Goal: Task Accomplishment & Management: Use online tool/utility

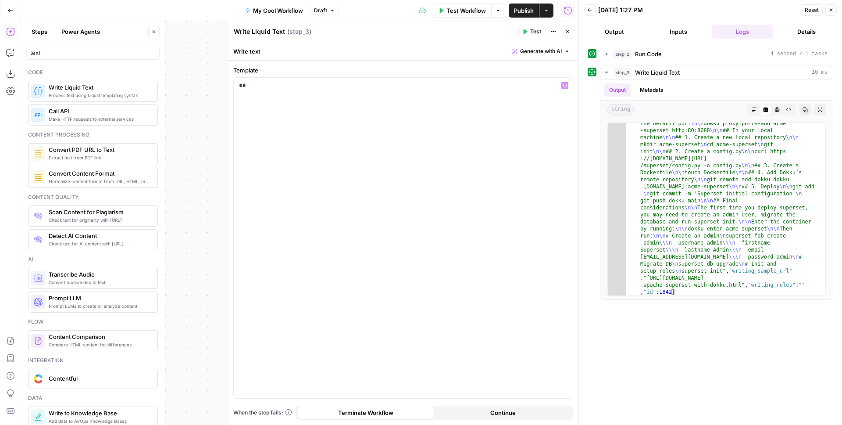
scroll to position [677, 0]
click at [373, 97] on div "**" at bounding box center [403, 238] width 339 height 320
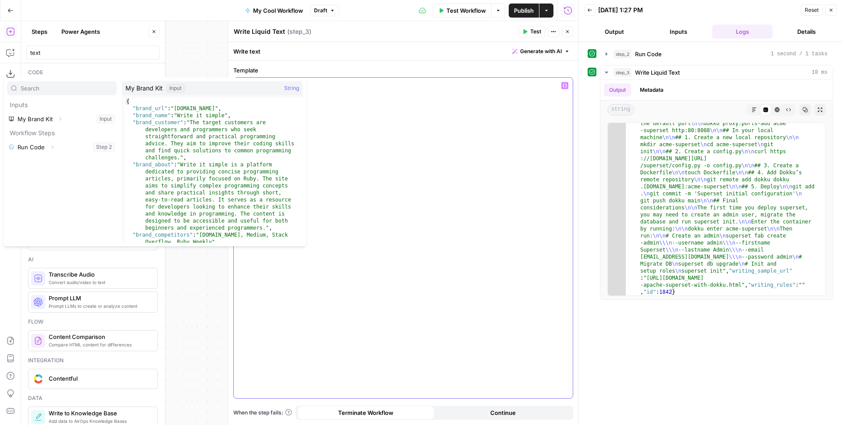
click at [341, 119] on div "*" at bounding box center [403, 238] width 339 height 320
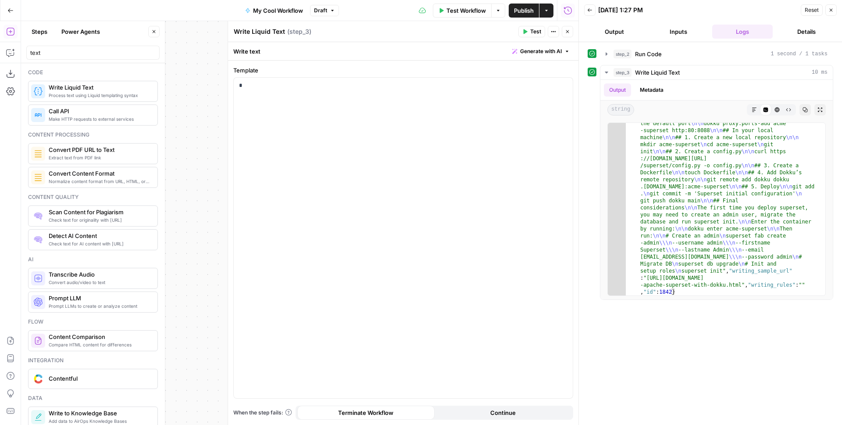
click at [830, 13] on button "Close" at bounding box center [831, 9] width 11 height 11
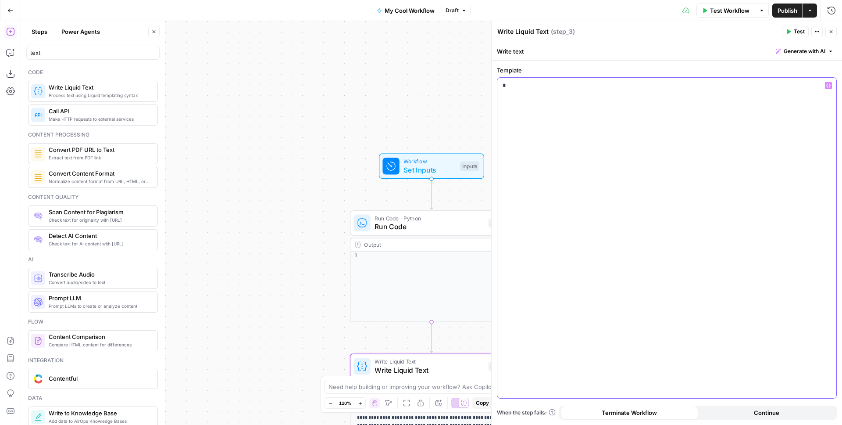
click at [575, 97] on div "*" at bounding box center [666, 238] width 339 height 320
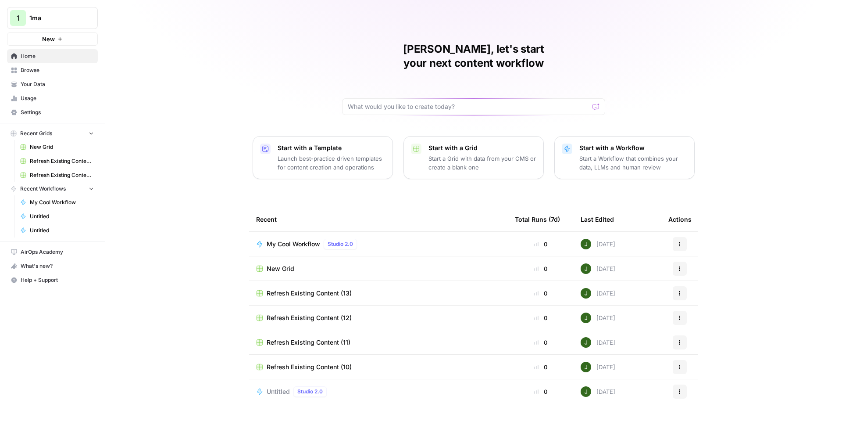
click at [58, 18] on span "1ma" at bounding box center [55, 18] width 53 height 9
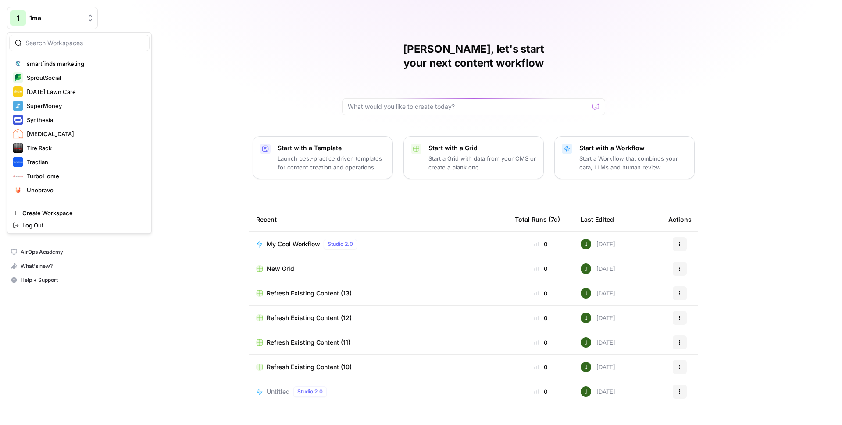
scroll to position [1184, 0]
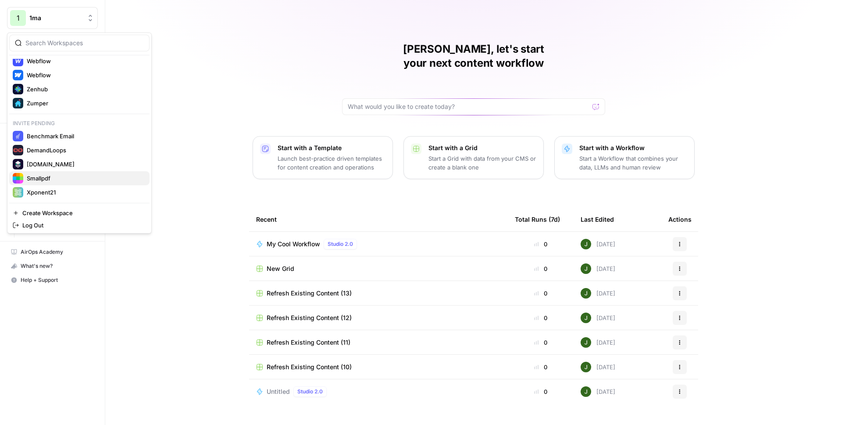
click at [54, 176] on span "Smallpdf" at bounding box center [85, 178] width 116 height 9
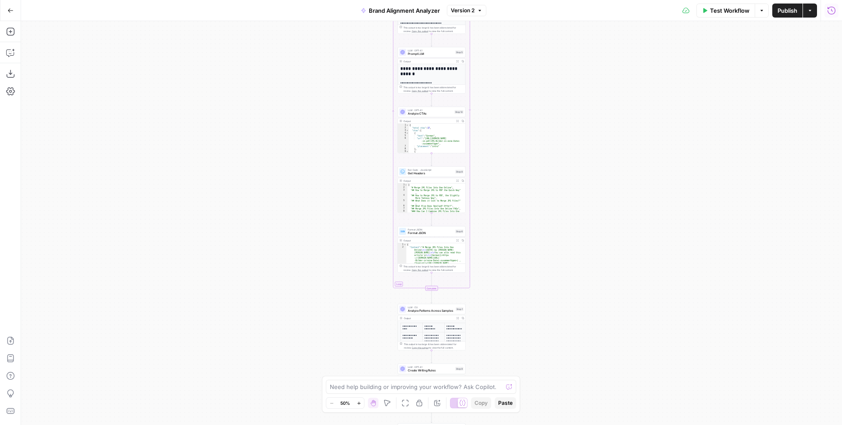
click at [831, 14] on icon "button" at bounding box center [832, 10] width 8 height 8
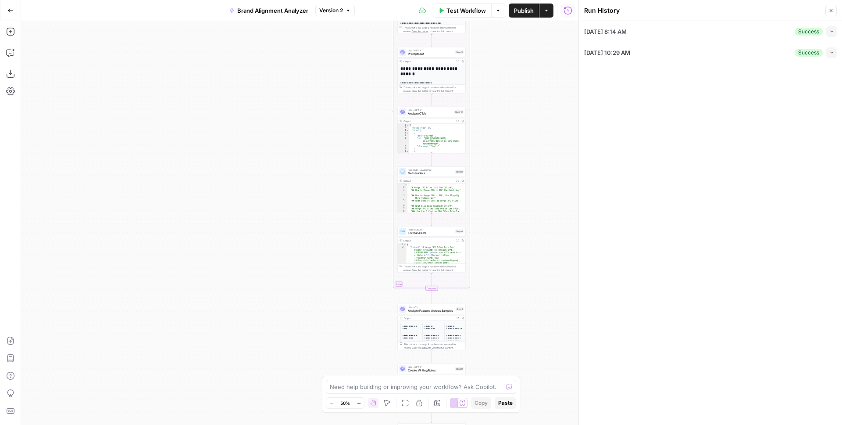
click at [695, 30] on div "08/14/25 at 8:14 AM Success Collapse" at bounding box center [710, 31] width 253 height 21
click at [824, 30] on div "Success Collapse" at bounding box center [816, 31] width 42 height 11
click at [829, 31] on span "Collapse" at bounding box center [829, 31] width 0 height 0
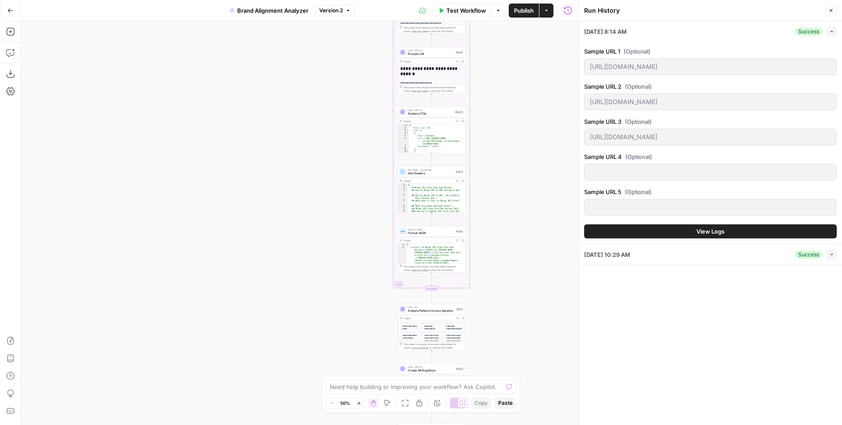
click at [712, 231] on span "View Logs" at bounding box center [711, 231] width 28 height 9
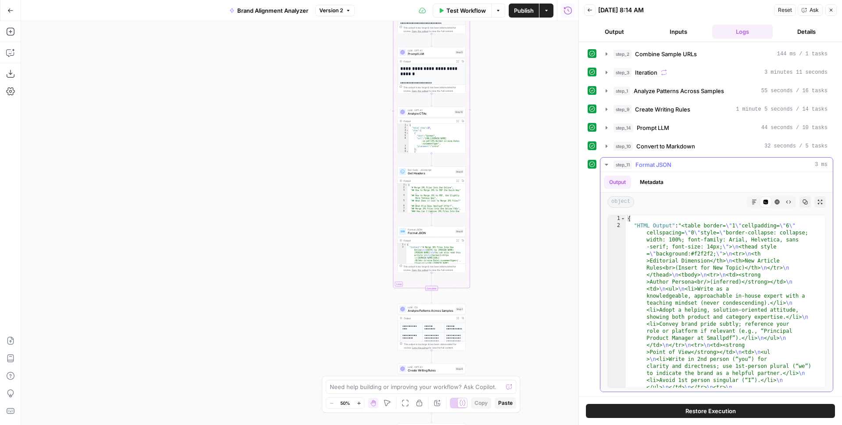
click at [776, 201] on icon "button" at bounding box center [777, 201] width 5 height 5
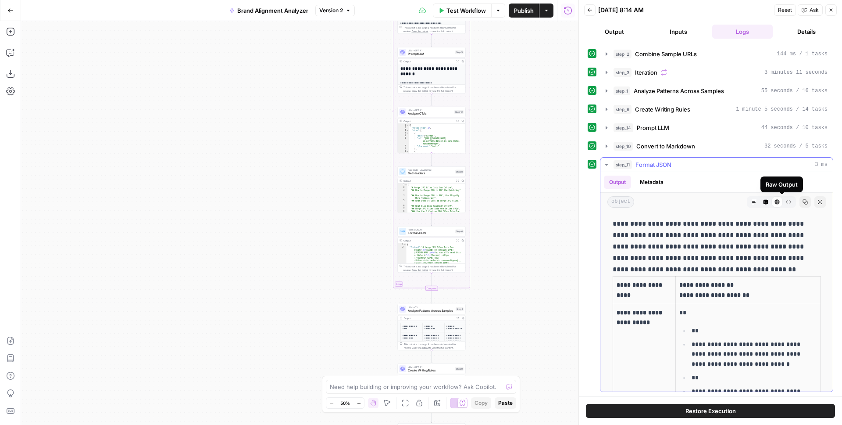
click at [764, 202] on icon "button" at bounding box center [766, 202] width 5 height 5
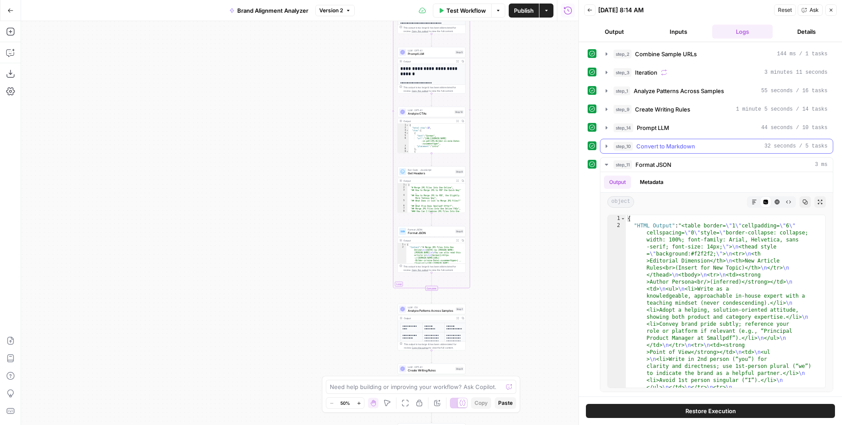
click at [660, 149] on span "Convert to Markdown" at bounding box center [665, 146] width 59 height 9
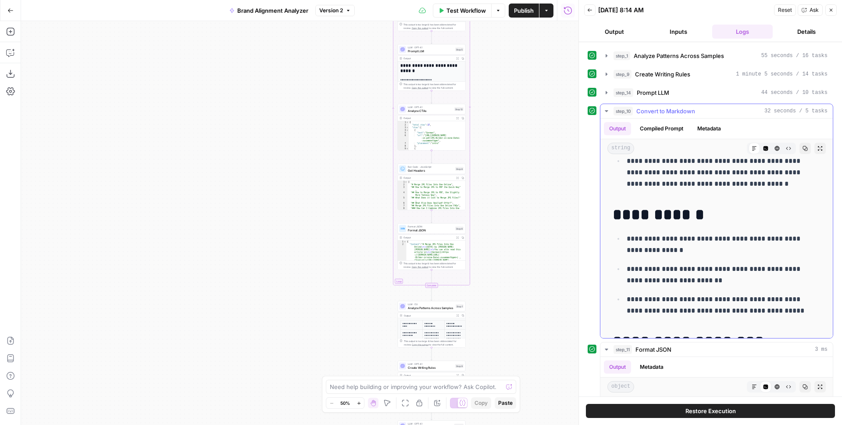
scroll to position [1635, 0]
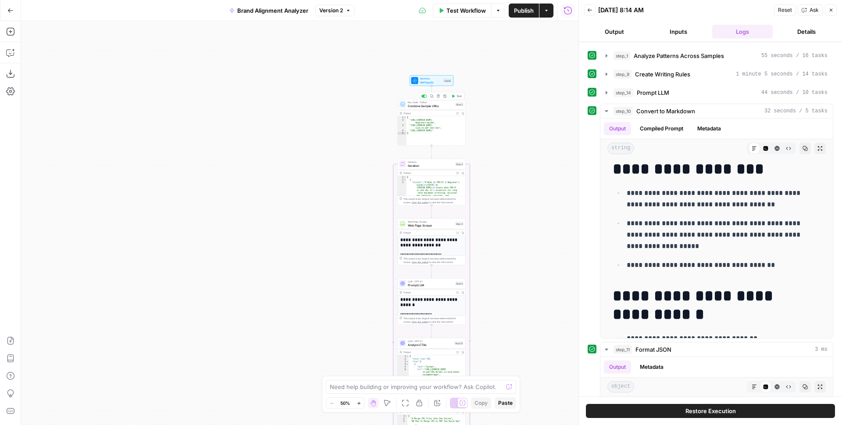
click at [432, 106] on span "Combine Sample URLs" at bounding box center [431, 106] width 46 height 4
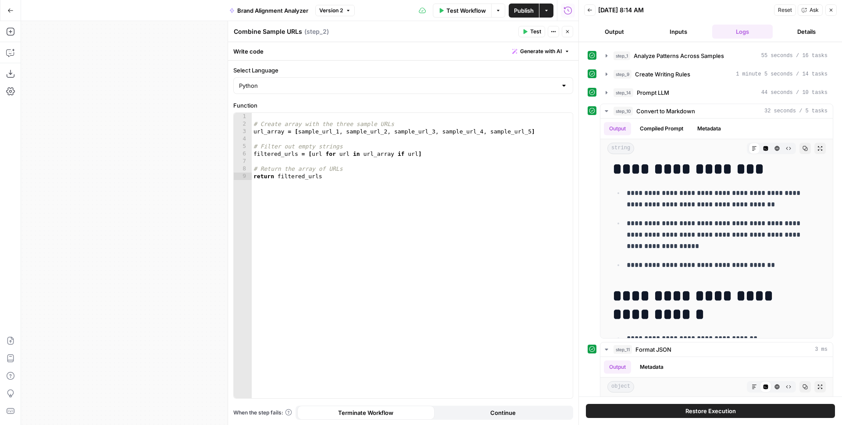
click at [567, 29] on icon "button" at bounding box center [567, 31] width 5 height 5
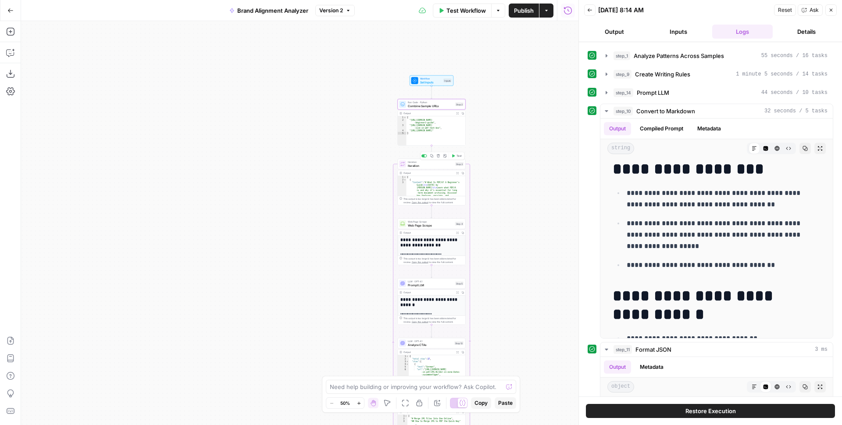
click at [437, 165] on span "Iteration" at bounding box center [431, 165] width 46 height 4
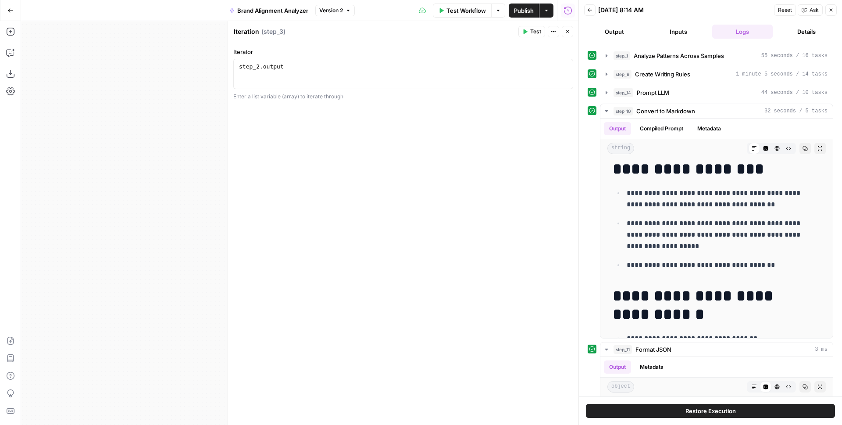
click at [567, 35] on button "Close" at bounding box center [567, 31] width 11 height 11
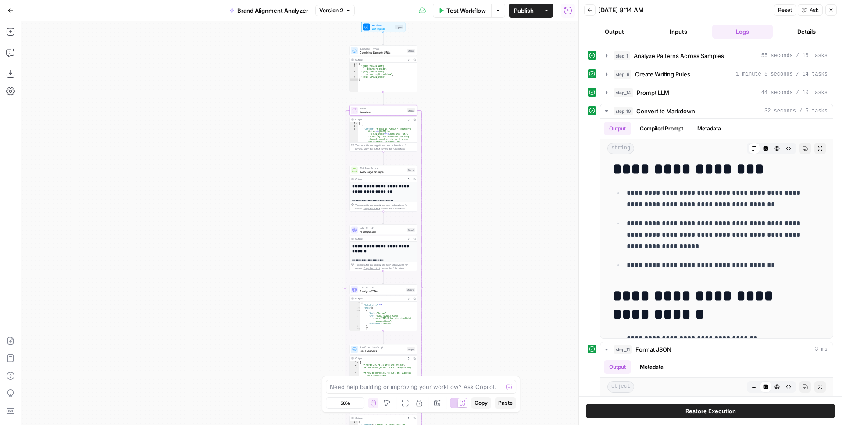
drag, startPoint x: 509, startPoint y: 219, endPoint x: 431, endPoint y: 136, distance: 113.9
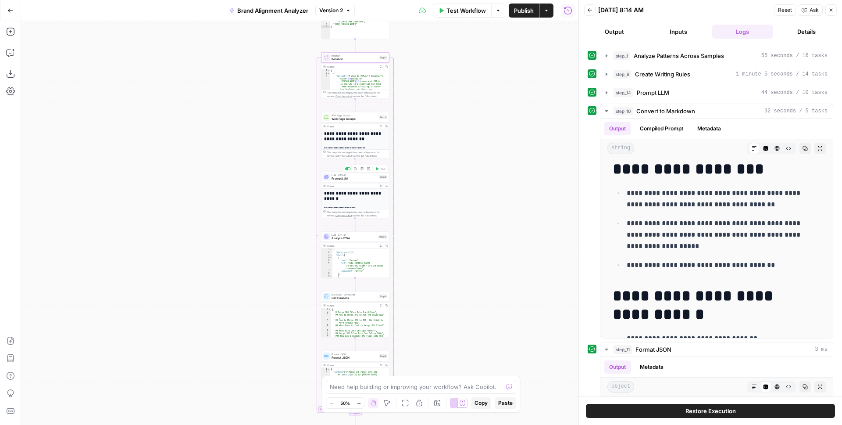
click at [353, 179] on span "Prompt LLM" at bounding box center [355, 178] width 46 height 4
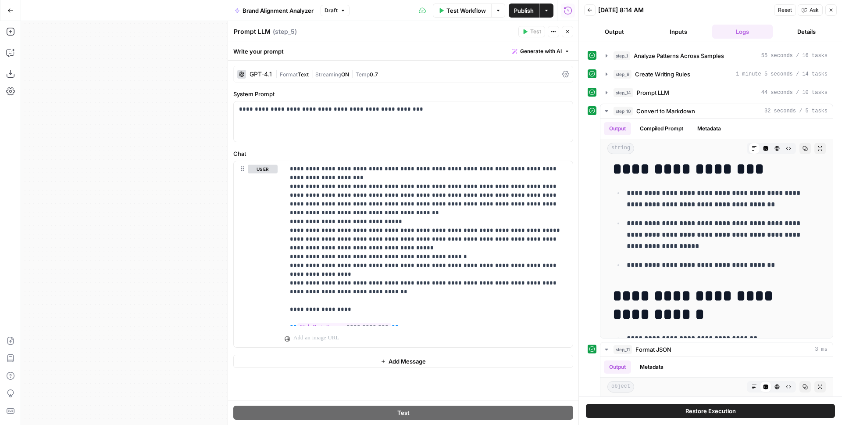
click at [571, 33] on button "Close" at bounding box center [567, 31] width 11 height 11
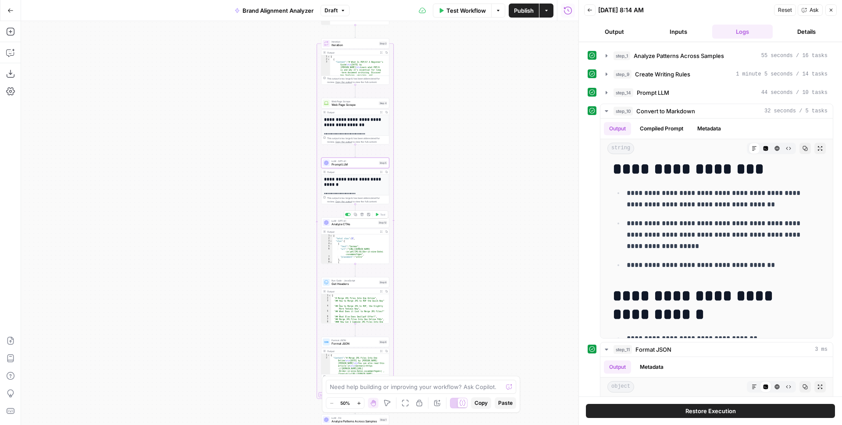
click at [354, 225] on span "Analyze CTAs" at bounding box center [354, 224] width 45 height 4
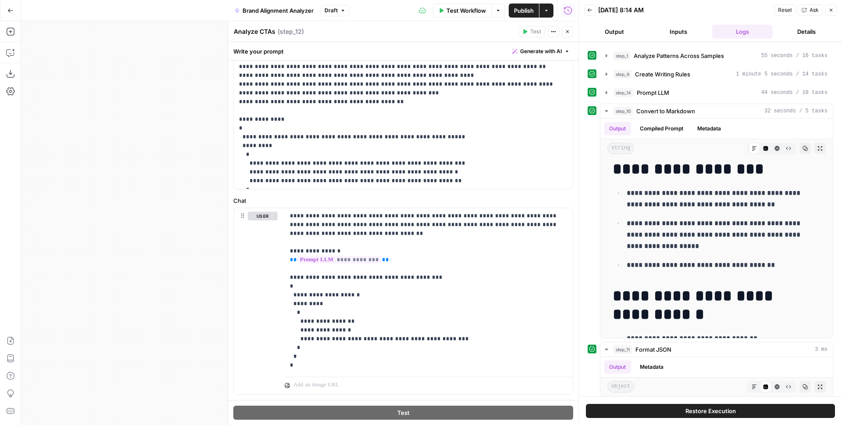
scroll to position [256, 0]
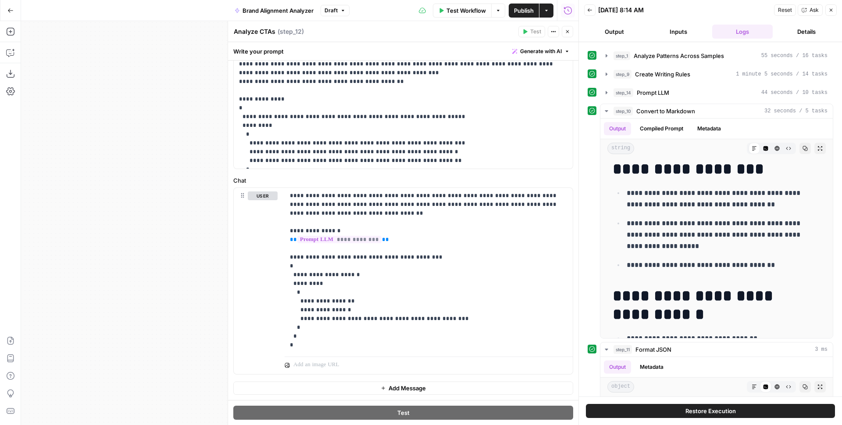
click at [570, 32] on button "Close" at bounding box center [567, 31] width 11 height 11
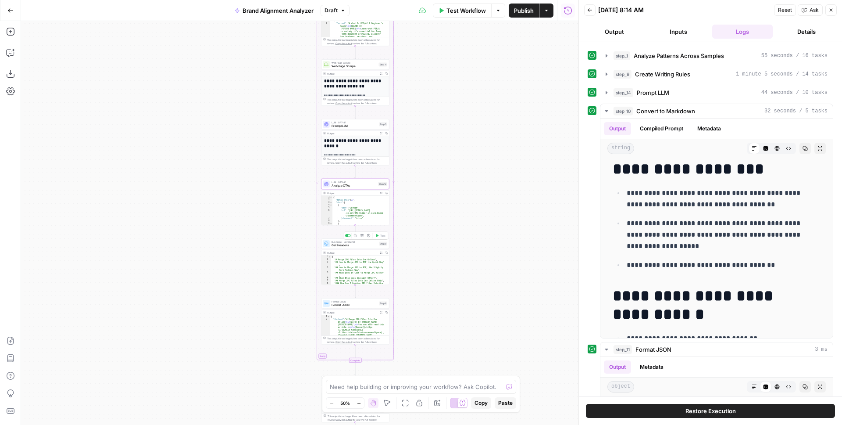
click at [363, 246] on span "Get Headers" at bounding box center [355, 245] width 46 height 4
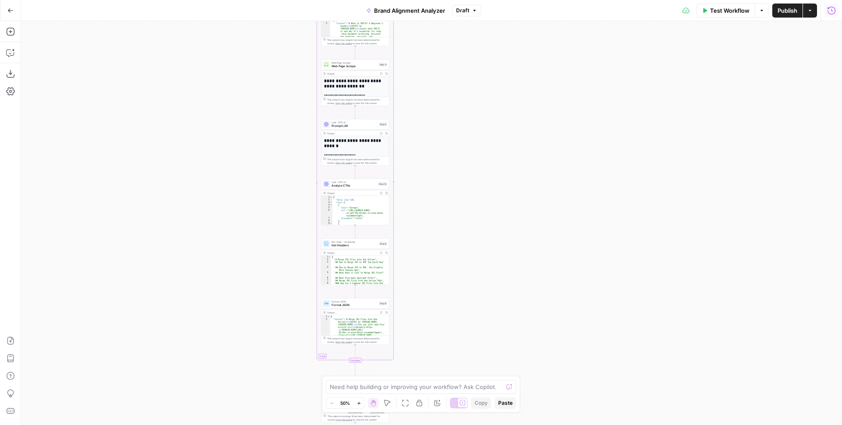
click at [332, 303] on span "Format JSON" at bounding box center [355, 305] width 46 height 4
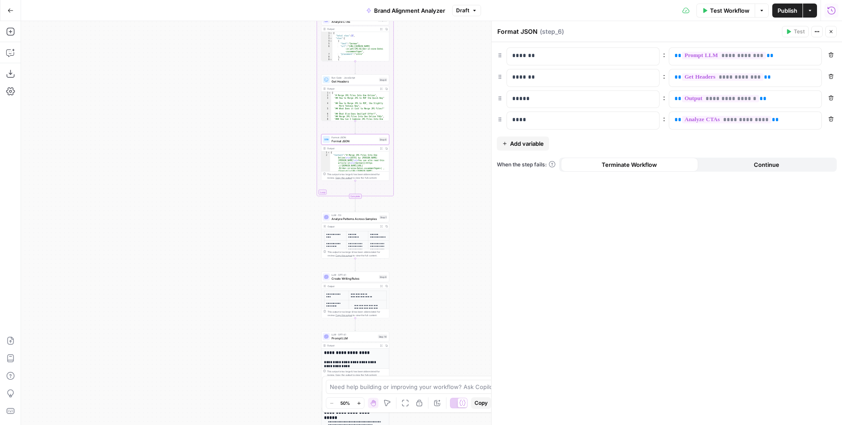
scroll to position [29, 0]
click at [362, 220] on span "Analyze Patterns Across Samples" at bounding box center [355, 218] width 46 height 4
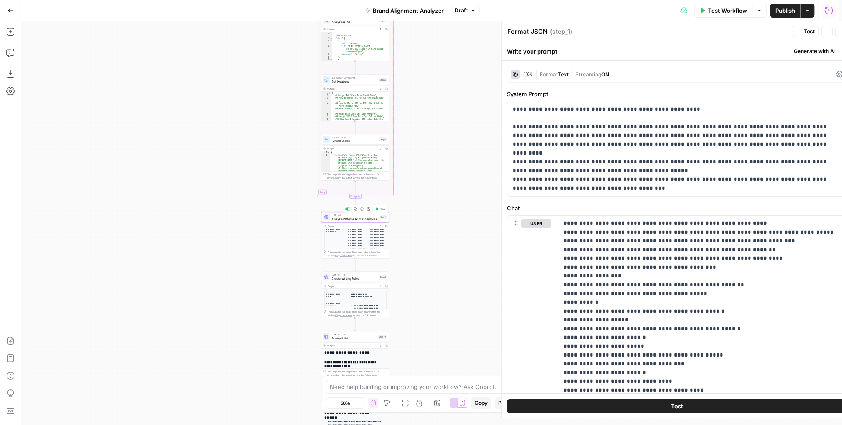
type textarea "Analyze Patterns Across Samples"
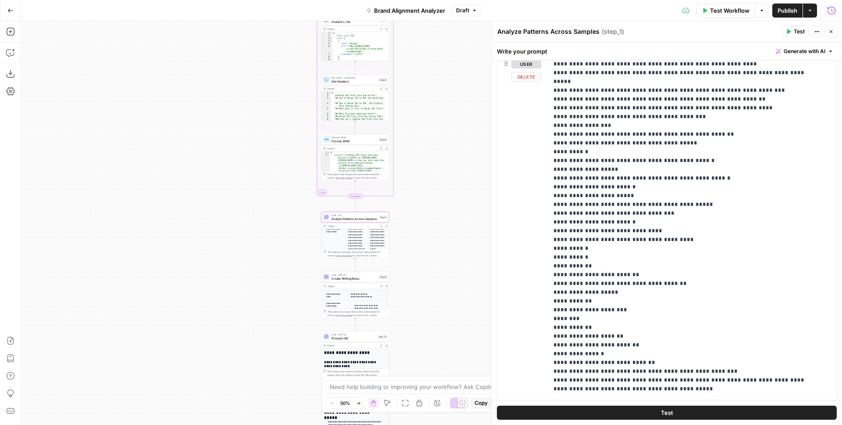
scroll to position [196, 0]
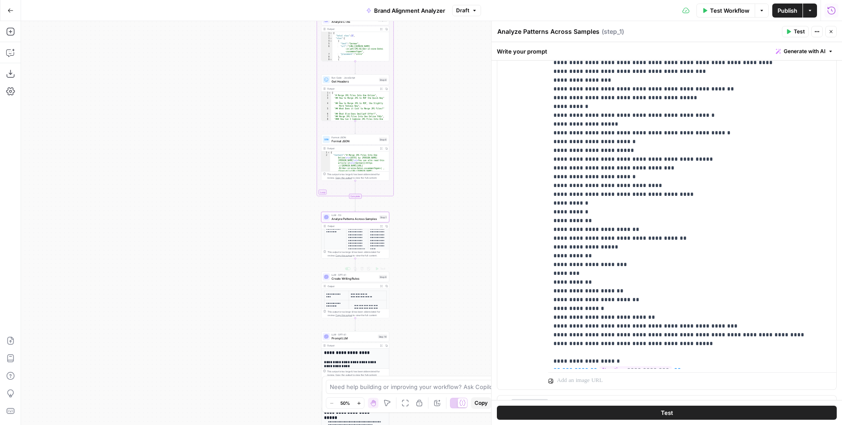
click at [363, 278] on span "Create Writing Rules" at bounding box center [355, 278] width 46 height 4
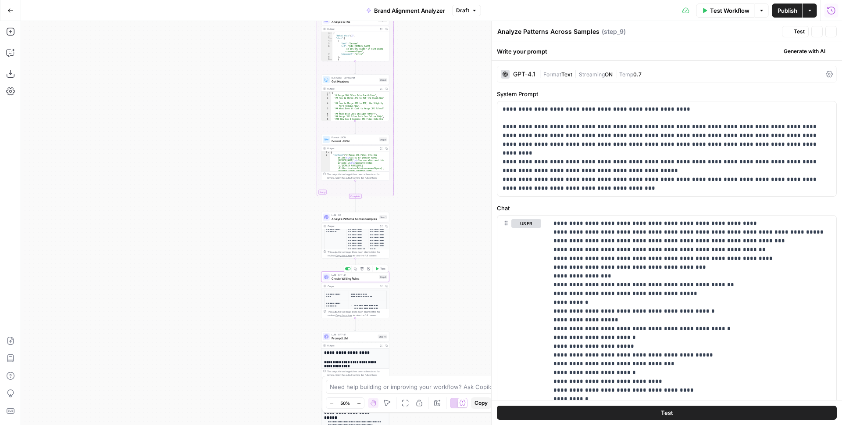
type textarea "Create Writing Rules"
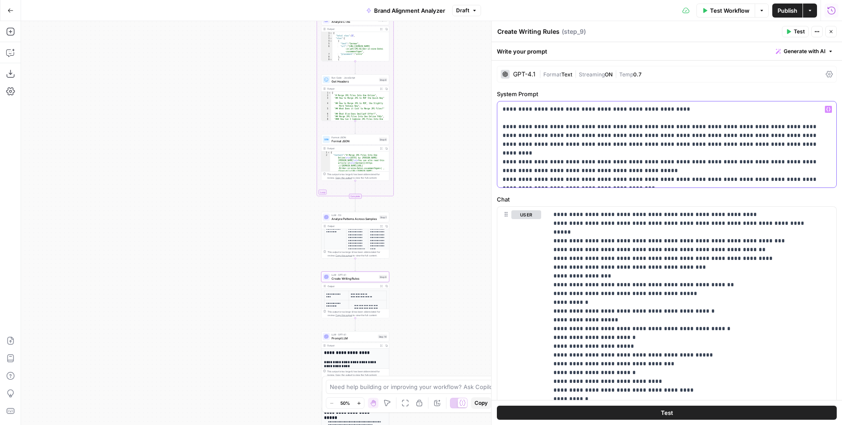
drag, startPoint x: 556, startPoint y: 139, endPoint x: 547, endPoint y: 134, distance: 10.5
click at [548, 134] on p "**********" at bounding box center [664, 144] width 322 height 79
click at [569, 162] on p "**********" at bounding box center [664, 144] width 322 height 79
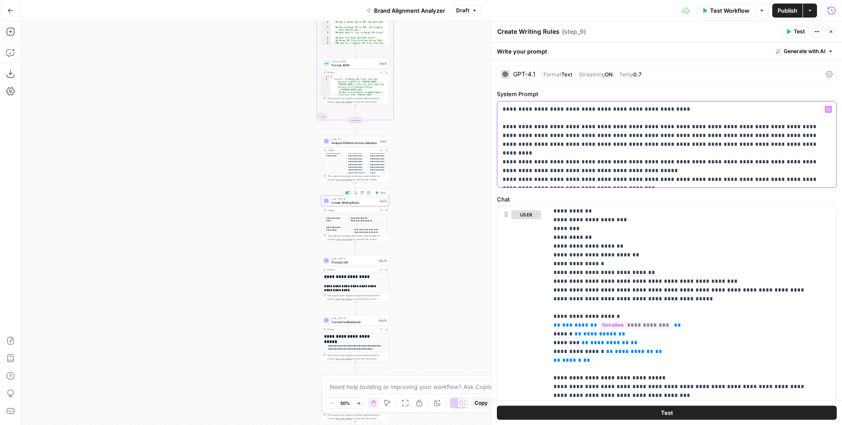
scroll to position [21, 0]
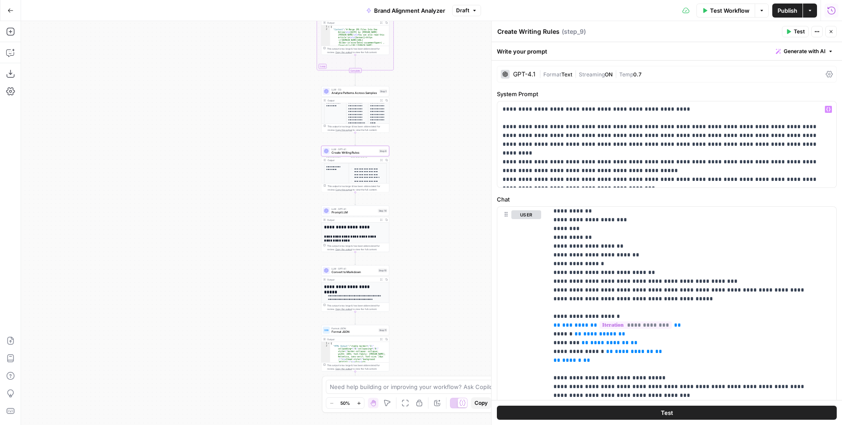
click at [366, 214] on span "Prompt LLM" at bounding box center [354, 212] width 45 height 4
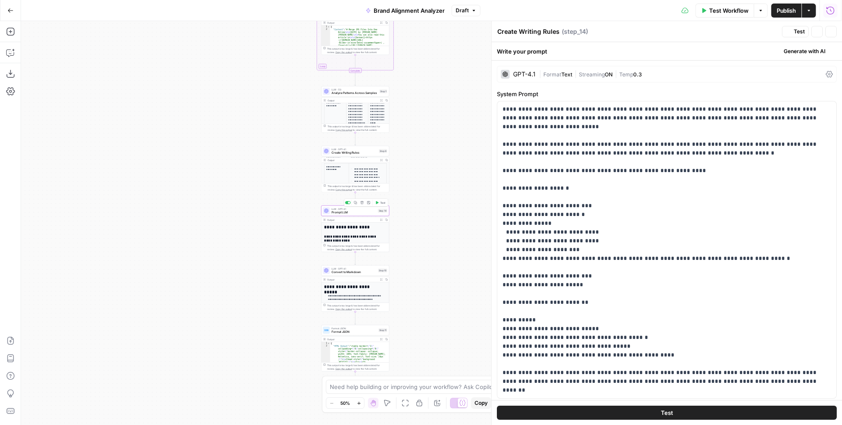
type textarea "Prompt LLM"
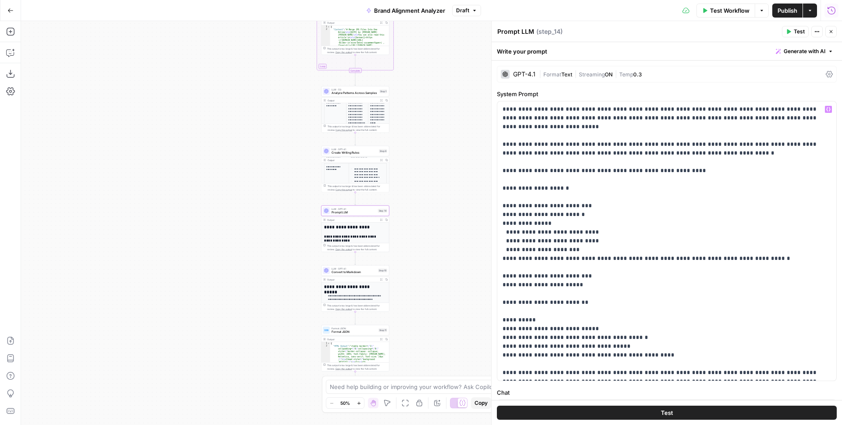
scroll to position [107, 0]
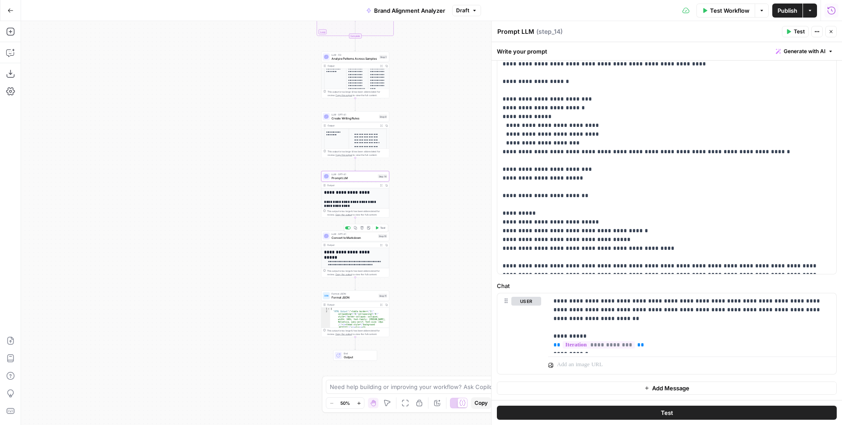
click at [370, 237] on span "Convert to Markdown" at bounding box center [354, 237] width 45 height 4
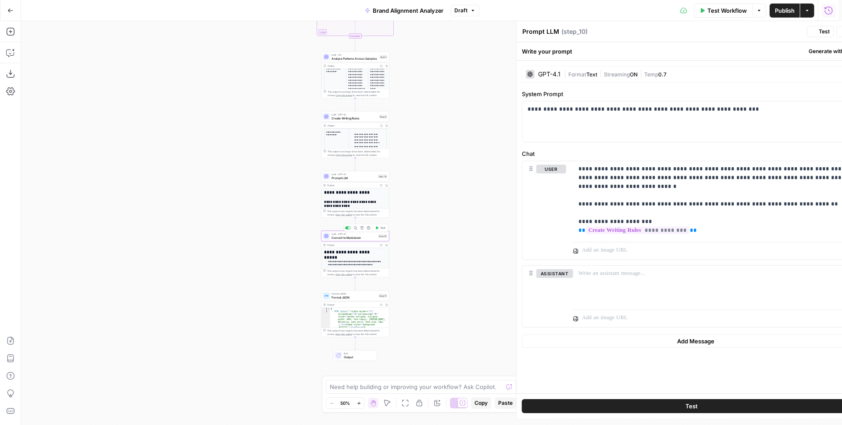
type textarea "Convert to Markdown"
